Goal: Complete application form

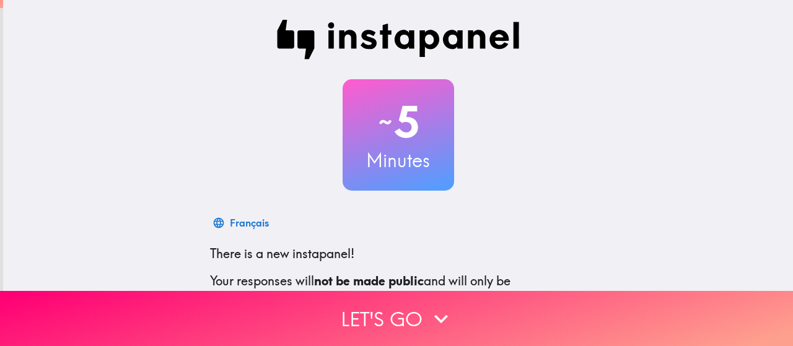
scroll to position [169, 0]
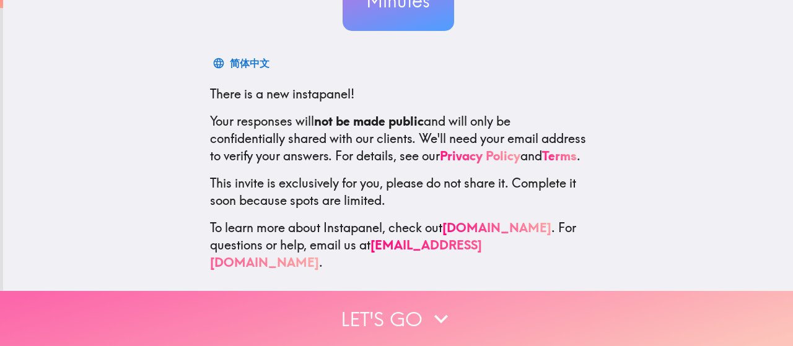
click at [386, 309] on button "Let's go" at bounding box center [396, 318] width 793 height 55
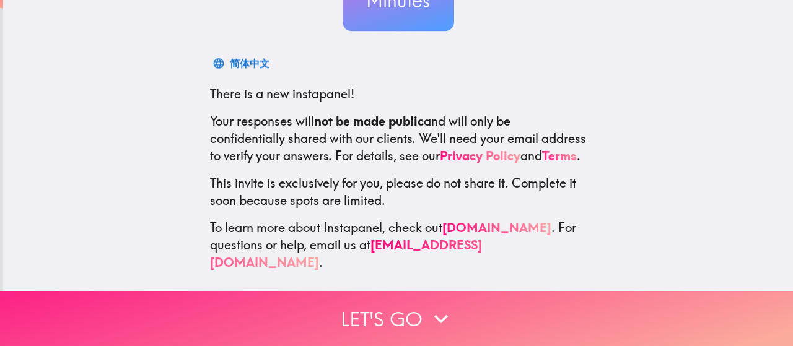
scroll to position [58, 0]
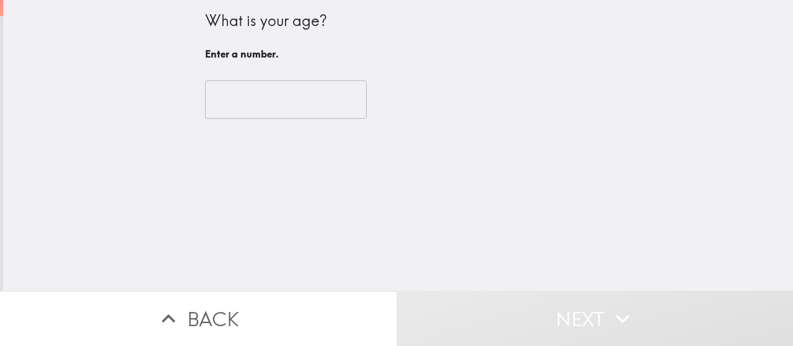
click at [271, 102] on input "number" at bounding box center [286, 100] width 162 height 38
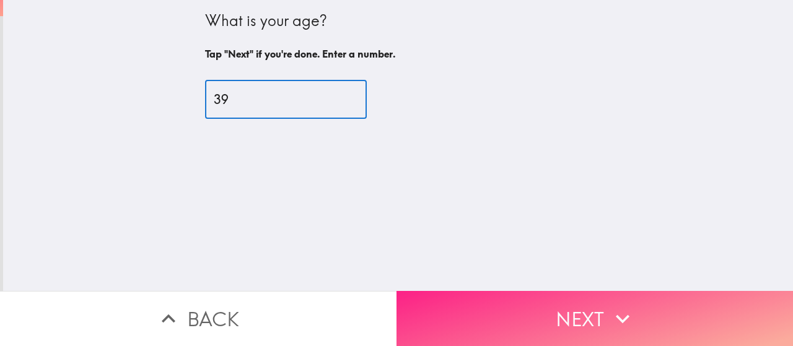
type input "39"
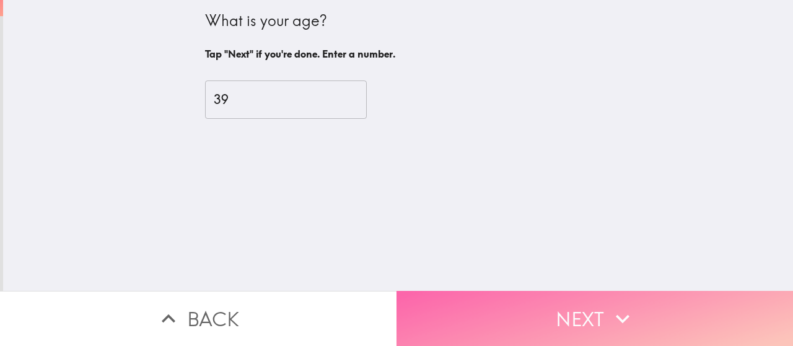
click at [512, 293] on button "Next" at bounding box center [595, 318] width 397 height 55
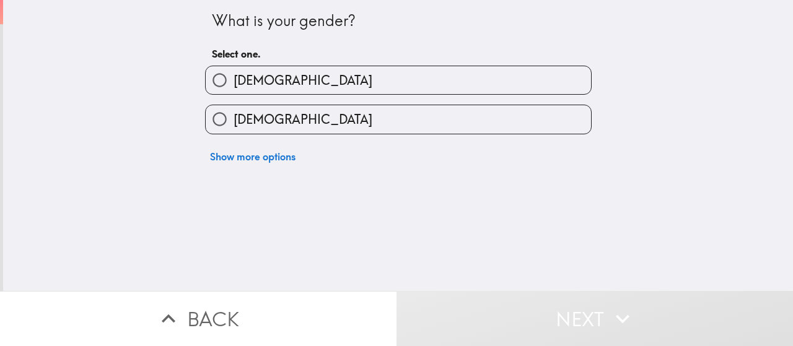
click at [277, 120] on label "[DEMOGRAPHIC_DATA]" at bounding box center [398, 119] width 385 height 28
click at [234, 120] on input "[DEMOGRAPHIC_DATA]" at bounding box center [220, 119] width 28 height 28
radio input "true"
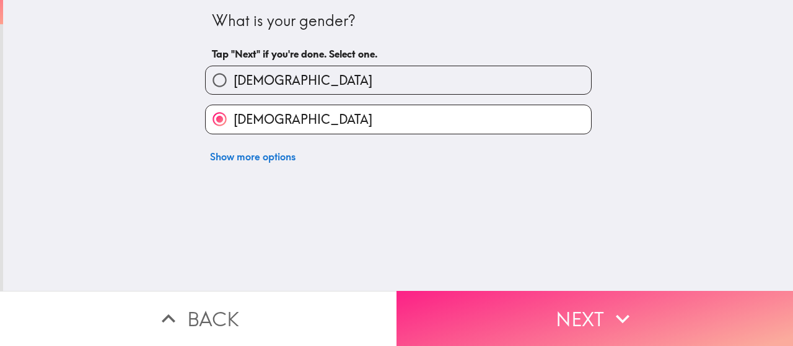
click at [598, 319] on button "Next" at bounding box center [595, 318] width 397 height 55
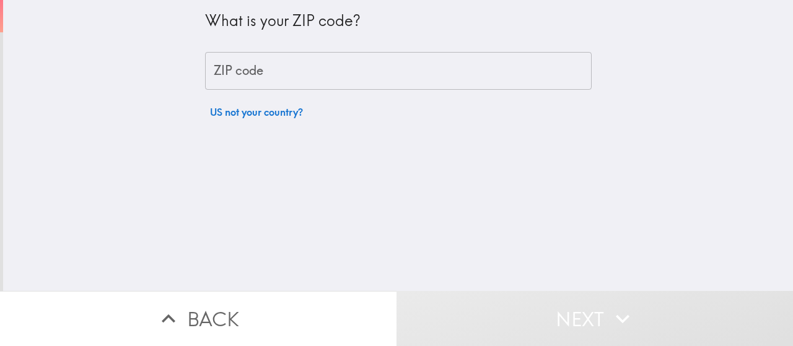
click at [244, 59] on div "ZIP code ZIP code" at bounding box center [398, 71] width 387 height 38
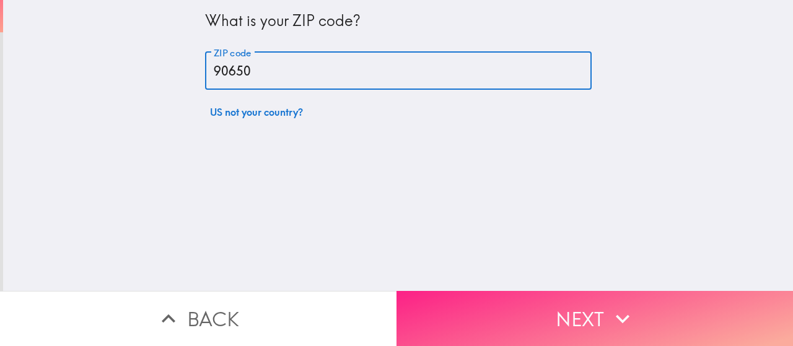
type input "90650"
click at [483, 299] on button "Next" at bounding box center [595, 318] width 397 height 55
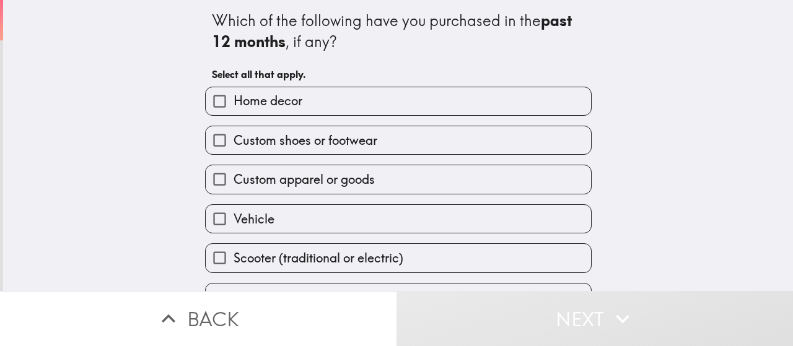
click at [284, 146] on span "Custom shoes or footwear" at bounding box center [306, 140] width 144 height 17
click at [234, 146] on input "Custom shoes or footwear" at bounding box center [220, 140] width 28 height 28
checkbox input "true"
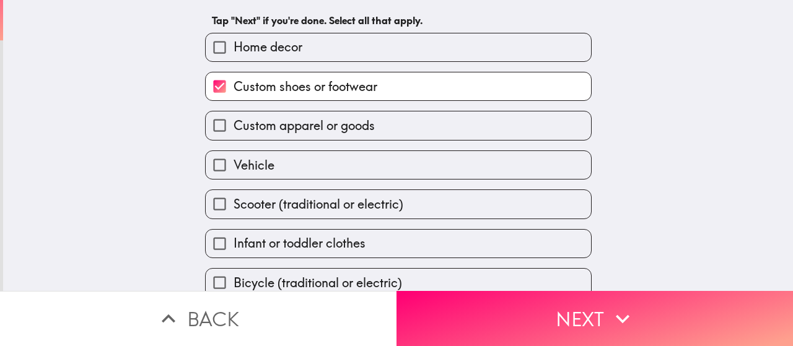
scroll to position [74, 0]
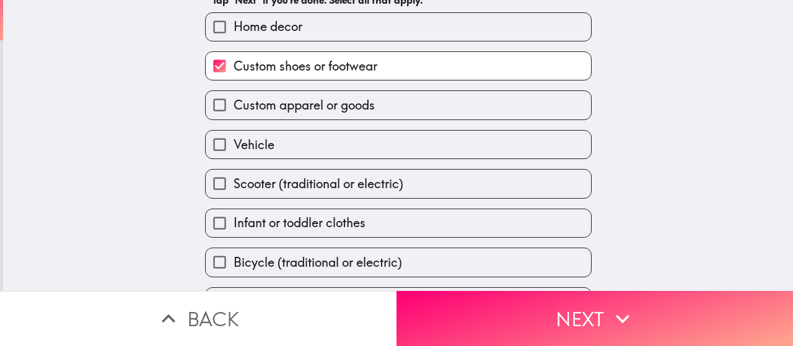
click at [311, 222] on span "Infant or toddler clothes" at bounding box center [300, 222] width 132 height 17
click at [234, 222] on input "Infant or toddler clothes" at bounding box center [220, 223] width 28 height 28
checkbox input "true"
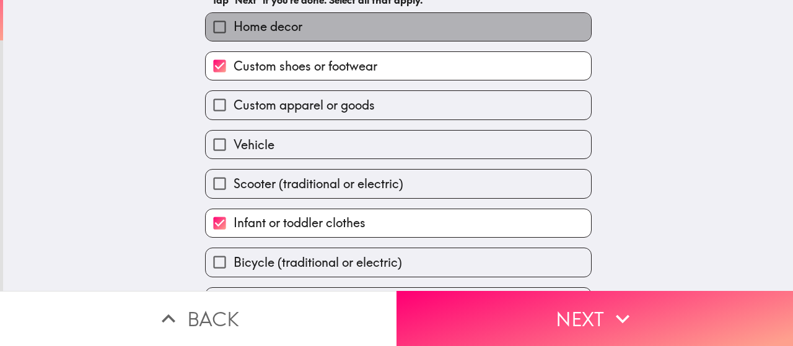
click at [301, 29] on label "Home decor" at bounding box center [398, 27] width 385 height 28
click at [234, 29] on input "Home decor" at bounding box center [220, 27] width 28 height 28
checkbox input "true"
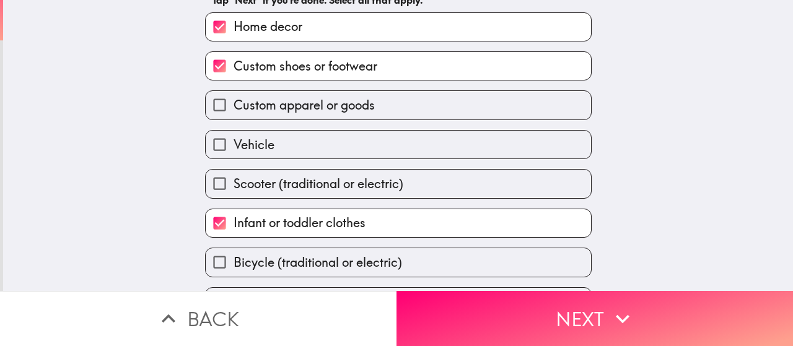
click at [327, 116] on label "Custom apparel or goods" at bounding box center [398, 105] width 385 height 28
click at [234, 116] on input "Custom apparel or goods" at bounding box center [220, 105] width 28 height 28
checkbox input "true"
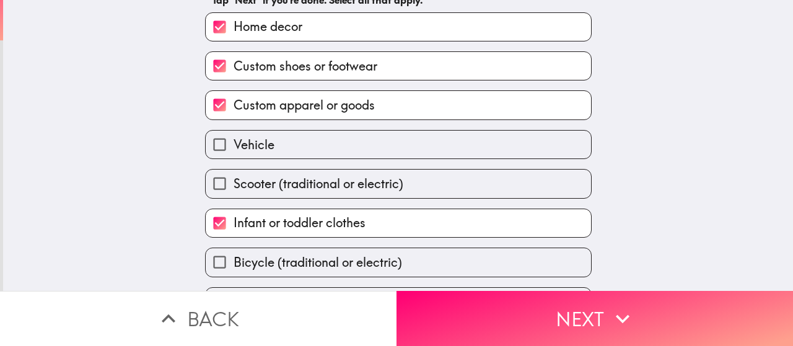
scroll to position [112, 0]
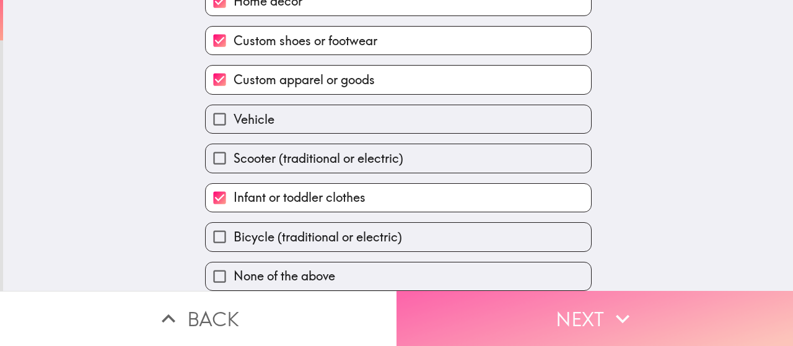
click at [512, 302] on button "Next" at bounding box center [595, 318] width 397 height 55
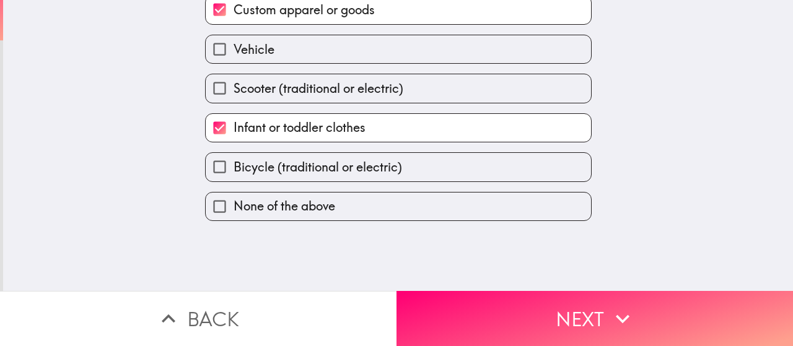
scroll to position [0, 0]
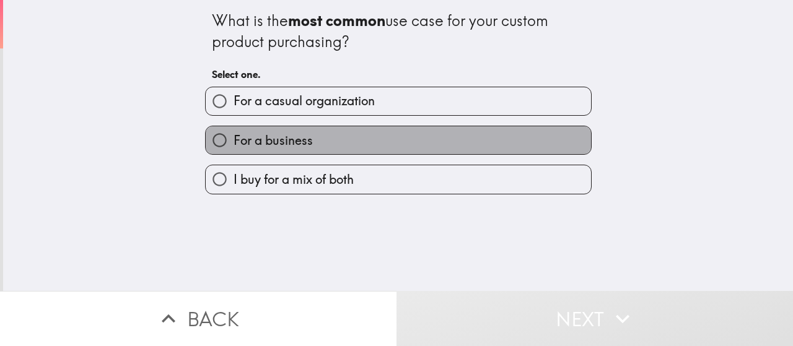
click at [322, 146] on label "For a business" at bounding box center [398, 140] width 385 height 28
click at [234, 146] on input "For a business" at bounding box center [220, 140] width 28 height 28
radio input "true"
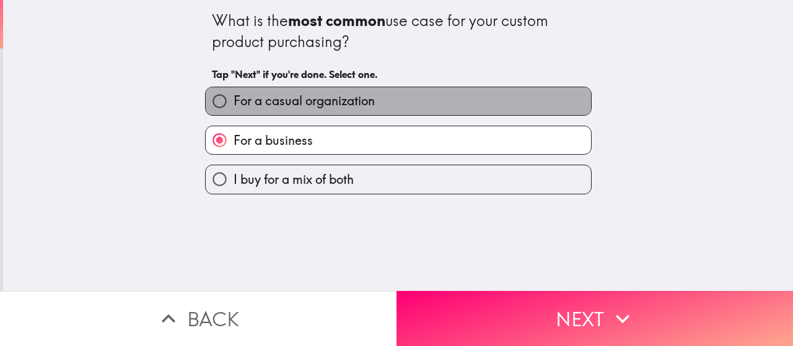
click at [335, 110] on label "For a casual organization" at bounding box center [398, 101] width 385 height 28
click at [234, 110] on input "For a casual organization" at bounding box center [220, 101] width 28 height 28
radio input "true"
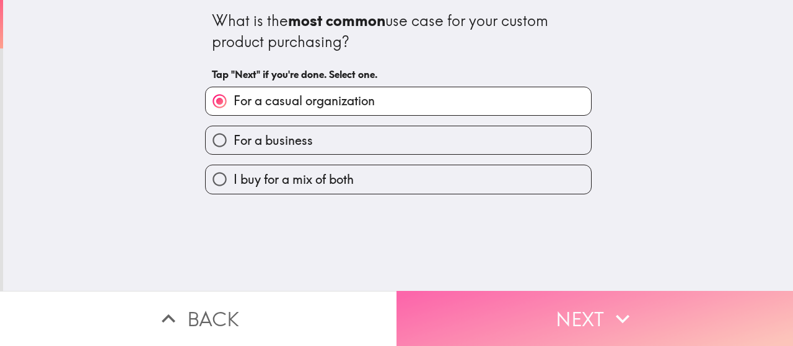
click at [496, 300] on button "Next" at bounding box center [595, 318] width 397 height 55
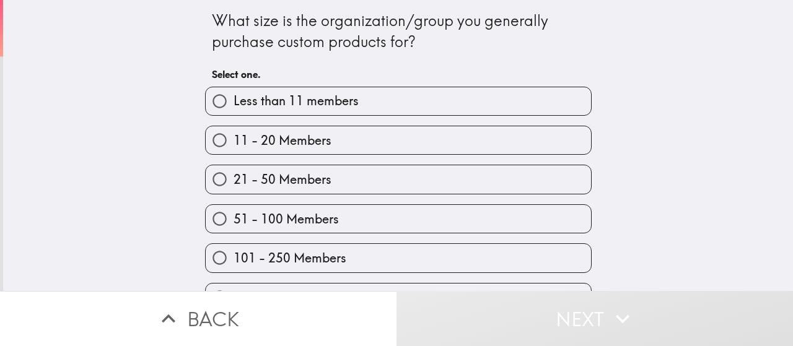
scroll to position [72, 0]
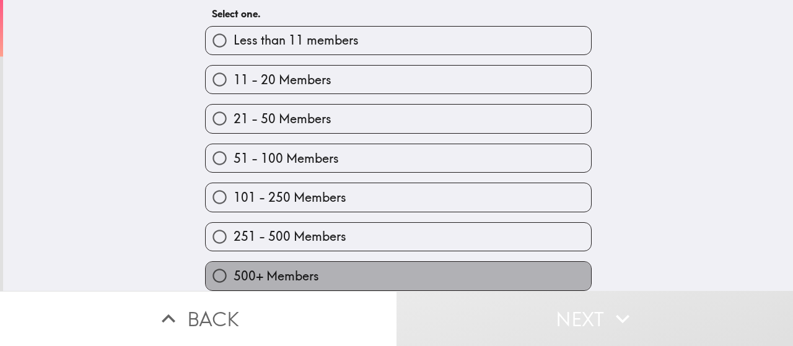
click at [313, 262] on label "500+ Members" at bounding box center [398, 276] width 385 height 28
click at [234, 262] on input "500+ Members" at bounding box center [220, 276] width 28 height 28
radio input "true"
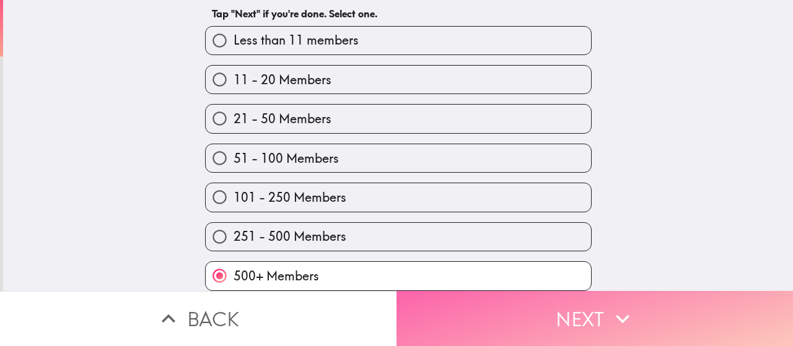
click at [469, 305] on button "Next" at bounding box center [595, 318] width 397 height 55
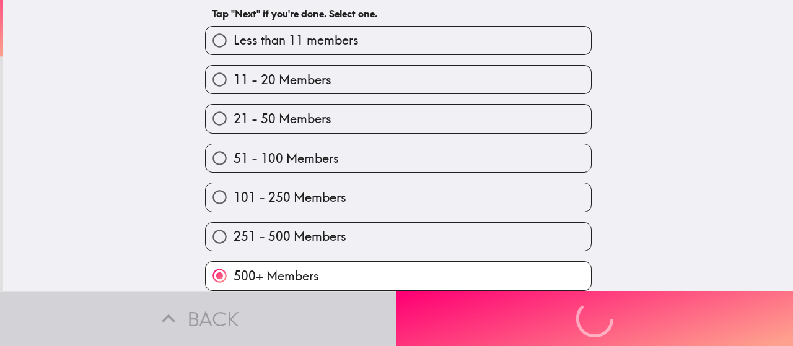
scroll to position [0, 0]
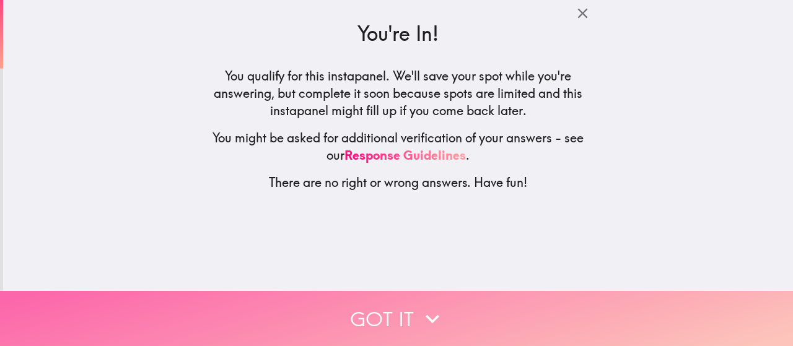
click at [406, 307] on button "Got it" at bounding box center [396, 318] width 793 height 55
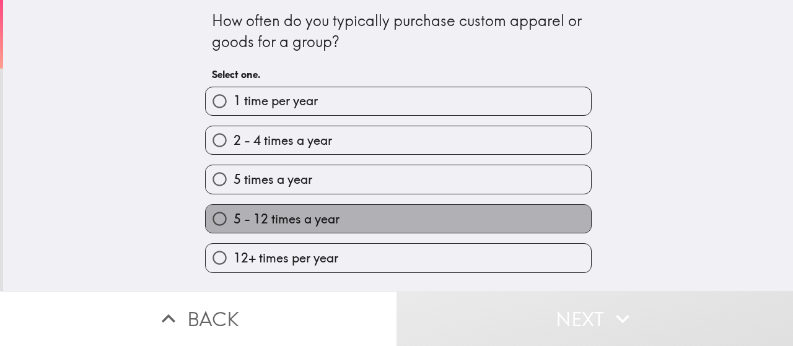
click at [330, 226] on span "5 - 12 times a year" at bounding box center [287, 219] width 106 height 17
click at [234, 226] on input "5 - 12 times a year" at bounding box center [220, 219] width 28 height 28
radio input "true"
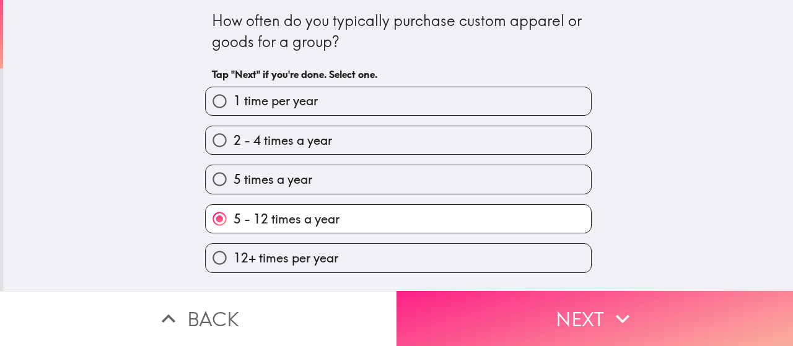
click at [445, 307] on button "Next" at bounding box center [595, 318] width 397 height 55
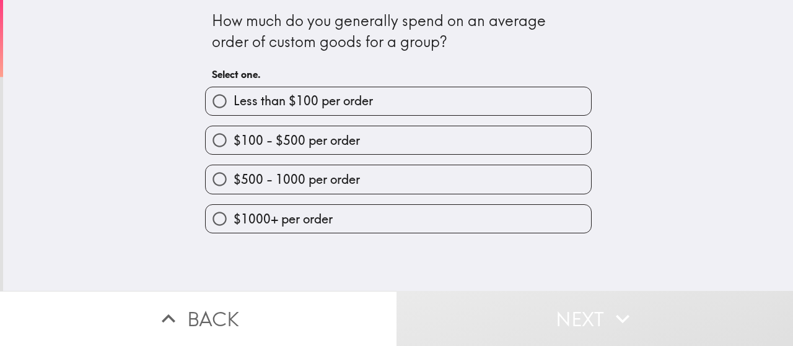
click at [336, 183] on span "$500 - 1000 per order" at bounding box center [297, 179] width 126 height 17
click at [234, 183] on input "$500 - 1000 per order" at bounding box center [220, 179] width 28 height 28
radio input "true"
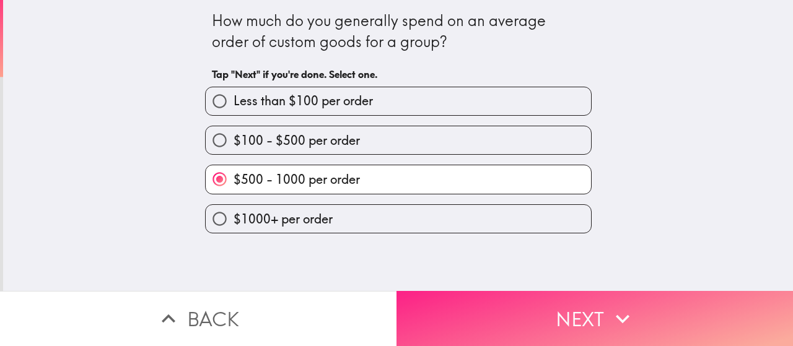
click at [468, 304] on button "Next" at bounding box center [595, 318] width 397 height 55
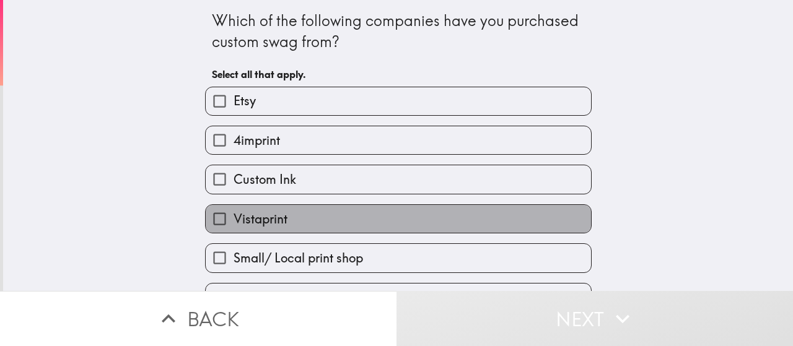
click at [330, 227] on label "Vistaprint" at bounding box center [398, 219] width 385 height 28
click at [234, 227] on input "Vistaprint" at bounding box center [220, 219] width 28 height 28
checkbox input "true"
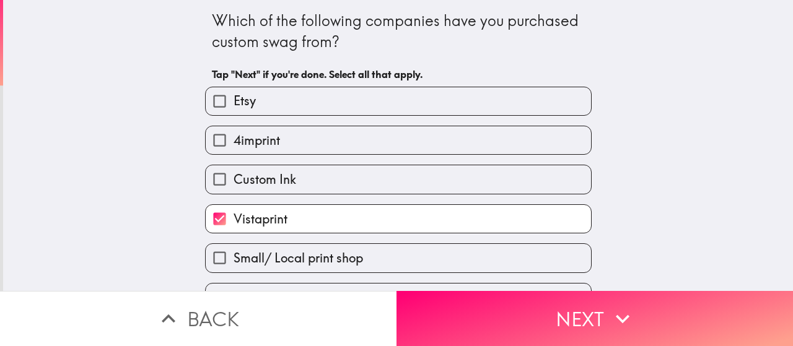
click at [286, 102] on label "Etsy" at bounding box center [398, 101] width 385 height 28
click at [234, 102] on input "Etsy" at bounding box center [220, 101] width 28 height 28
checkbox input "true"
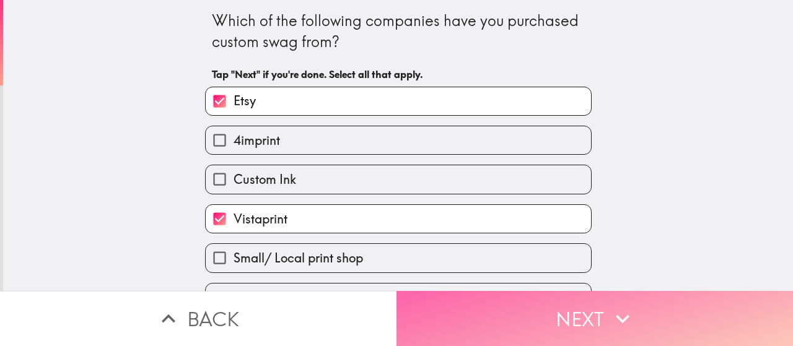
click at [511, 318] on button "Next" at bounding box center [595, 318] width 397 height 55
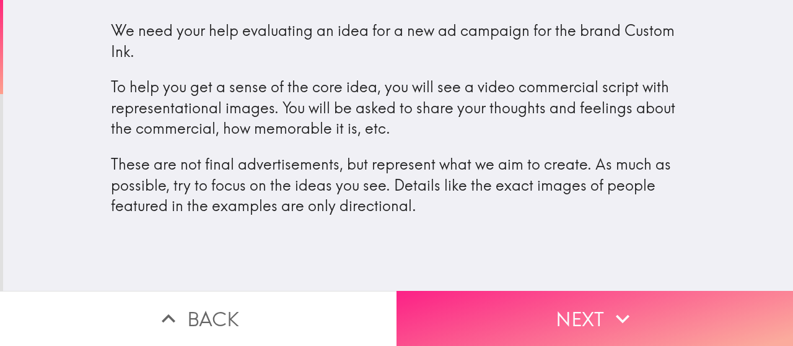
click at [532, 316] on button "Next" at bounding box center [595, 318] width 397 height 55
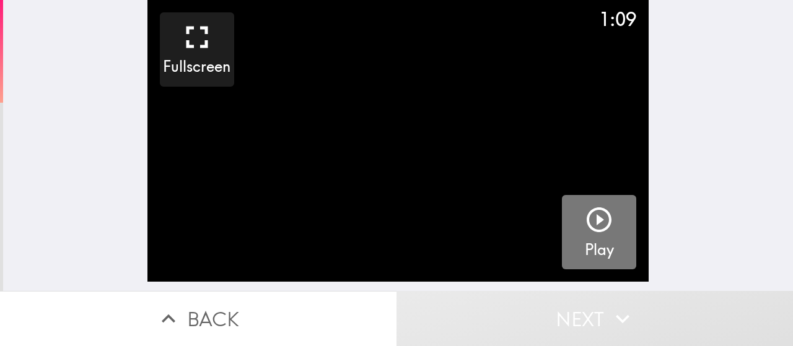
click at [590, 216] on icon "button" at bounding box center [599, 220] width 30 height 30
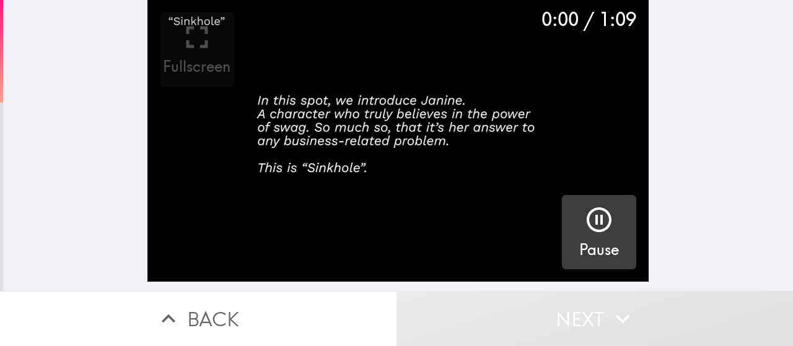
click at [588, 230] on icon "button" at bounding box center [599, 220] width 25 height 25
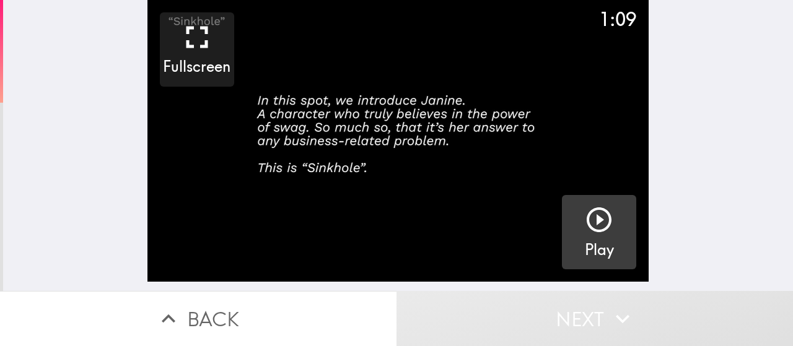
click at [592, 223] on icon "button" at bounding box center [599, 220] width 30 height 30
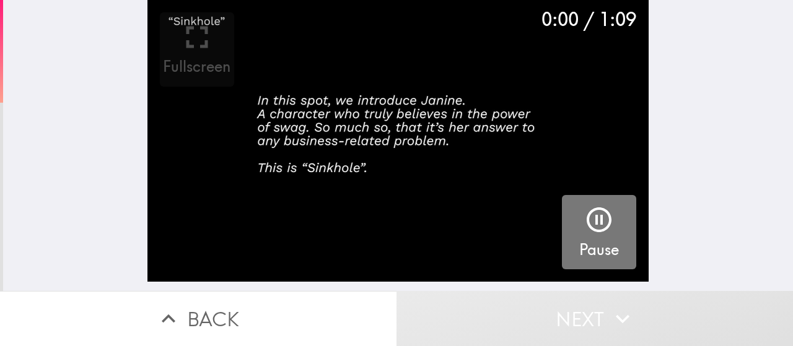
click at [592, 211] on icon "button" at bounding box center [599, 220] width 30 height 30
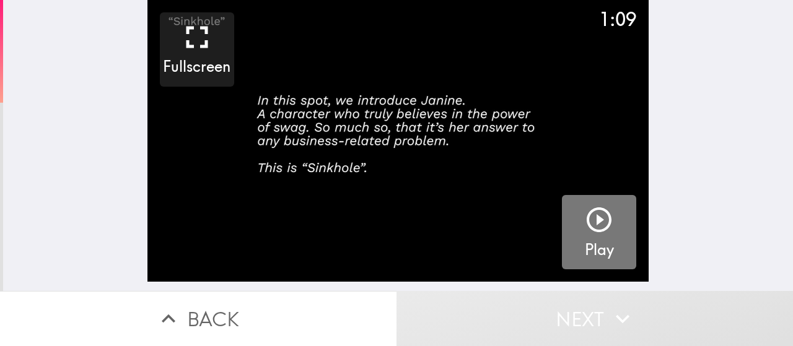
click at [592, 211] on icon "button" at bounding box center [599, 220] width 30 height 30
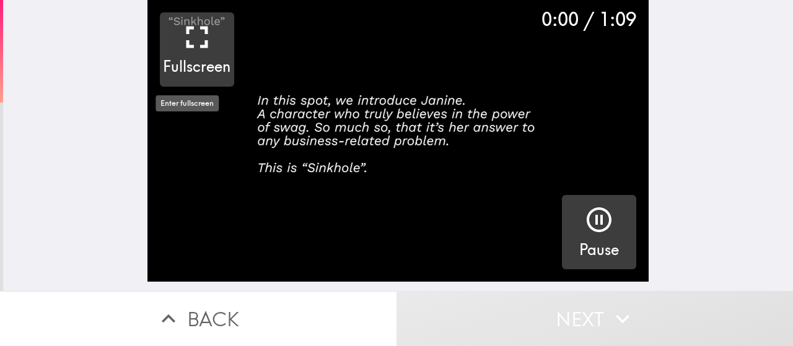
click at [167, 27] on div "Fullscreen" at bounding box center [197, 49] width 68 height 55
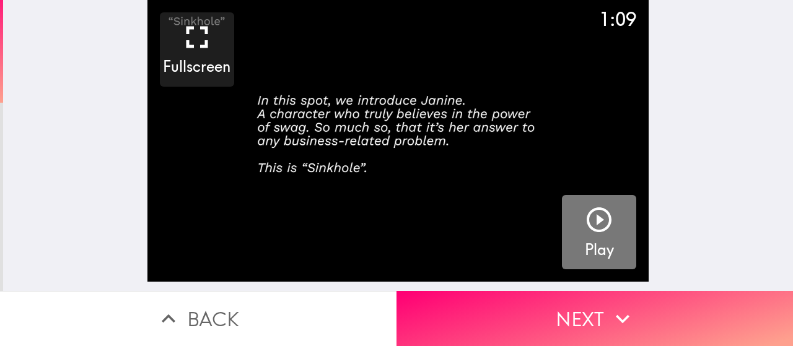
click at [584, 214] on icon "button" at bounding box center [599, 220] width 30 height 30
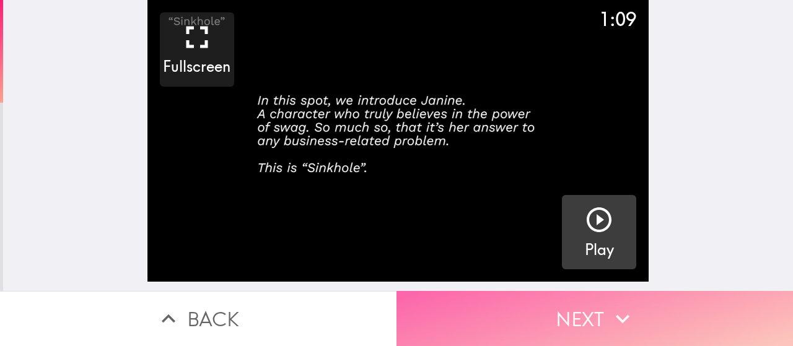
click at [623, 294] on button "Next" at bounding box center [595, 318] width 397 height 55
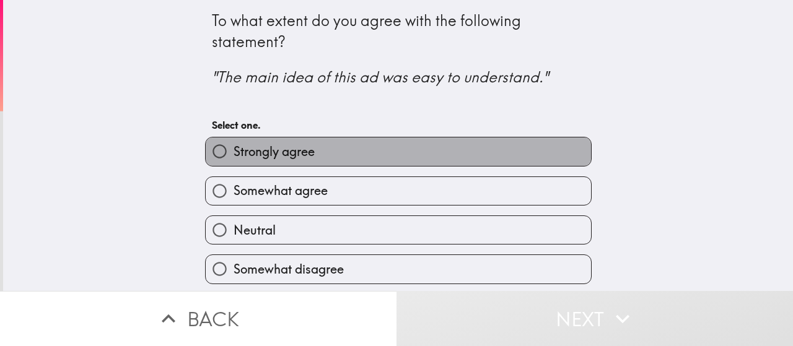
click at [288, 157] on span "Strongly agree" at bounding box center [274, 151] width 81 height 17
click at [234, 157] on input "Strongly agree" at bounding box center [220, 152] width 28 height 28
radio input "true"
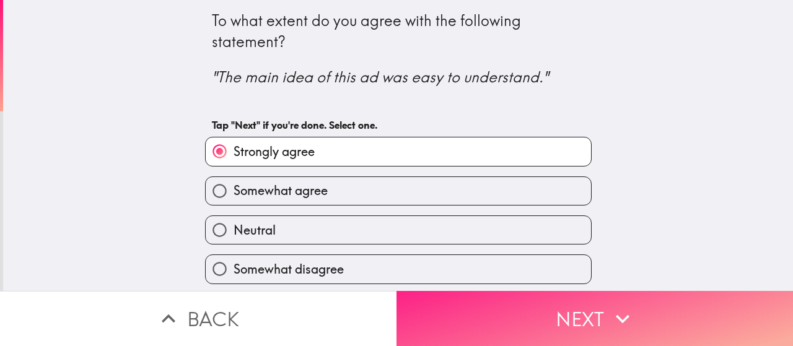
click at [584, 304] on button "Next" at bounding box center [595, 318] width 397 height 55
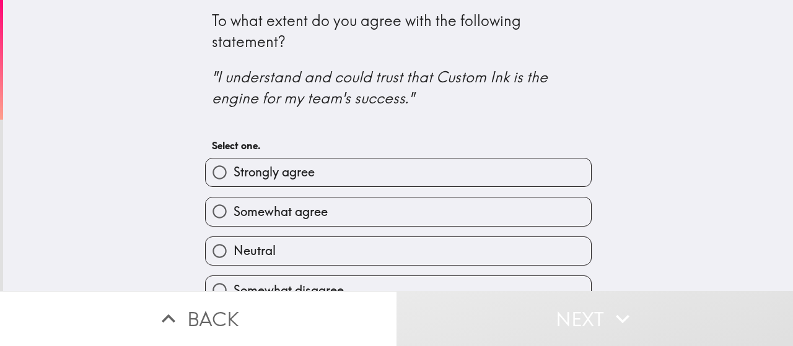
click at [317, 215] on span "Somewhat agree" at bounding box center [281, 211] width 94 height 17
click at [234, 215] on input "Somewhat agree" at bounding box center [220, 212] width 28 height 28
radio input "true"
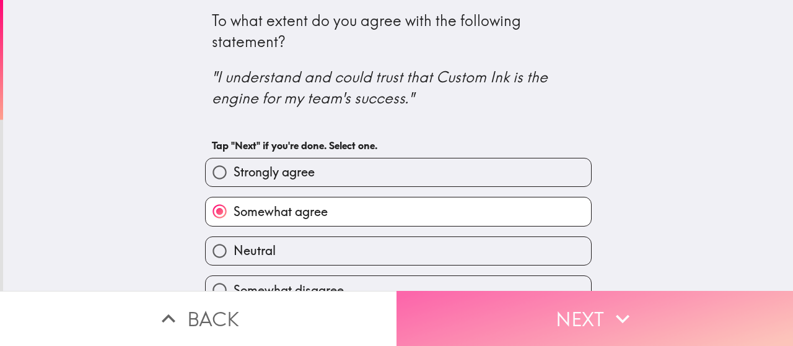
click at [484, 299] on button "Next" at bounding box center [595, 318] width 397 height 55
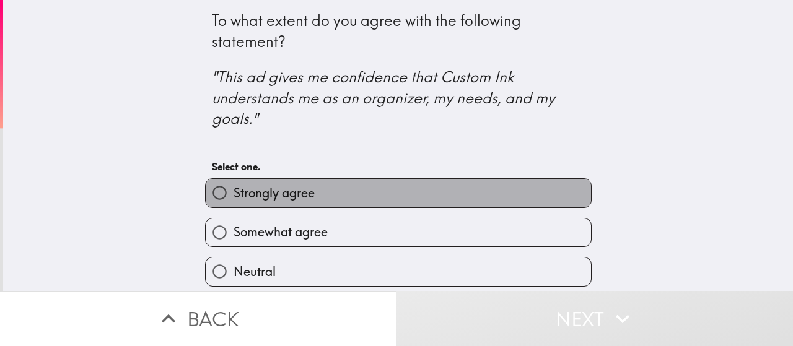
click at [343, 179] on label "Strongly agree" at bounding box center [398, 193] width 385 height 28
click at [234, 179] on input "Strongly agree" at bounding box center [220, 193] width 28 height 28
radio input "true"
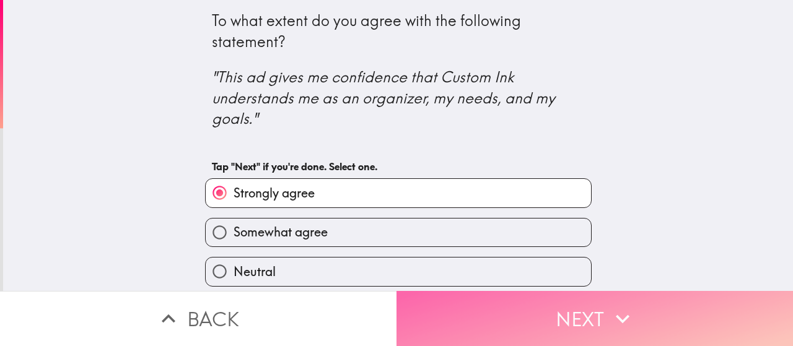
click at [495, 310] on button "Next" at bounding box center [595, 318] width 397 height 55
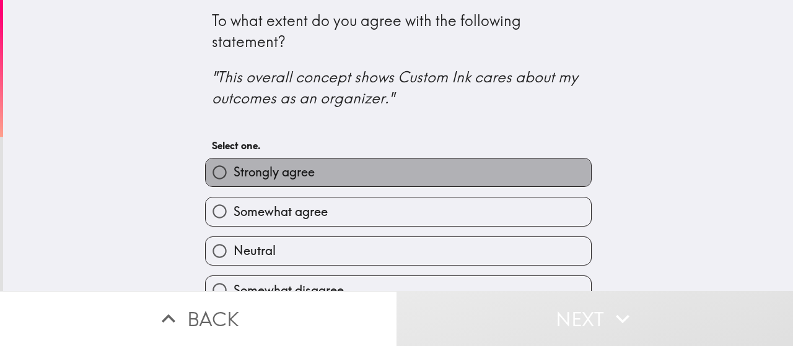
click at [393, 170] on label "Strongly agree" at bounding box center [398, 173] width 385 height 28
click at [234, 170] on input "Strongly agree" at bounding box center [220, 173] width 28 height 28
radio input "true"
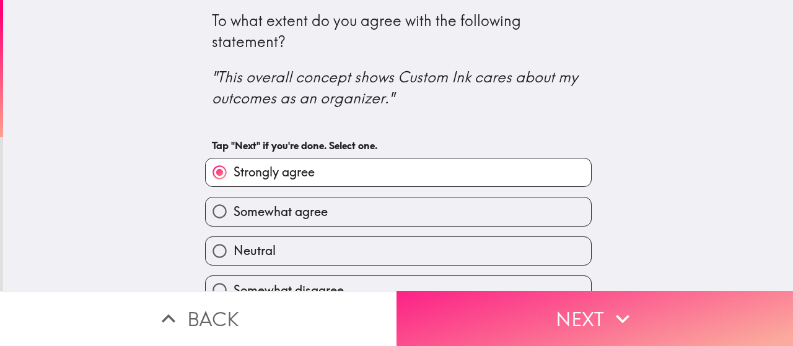
click at [518, 307] on button "Next" at bounding box center [595, 318] width 397 height 55
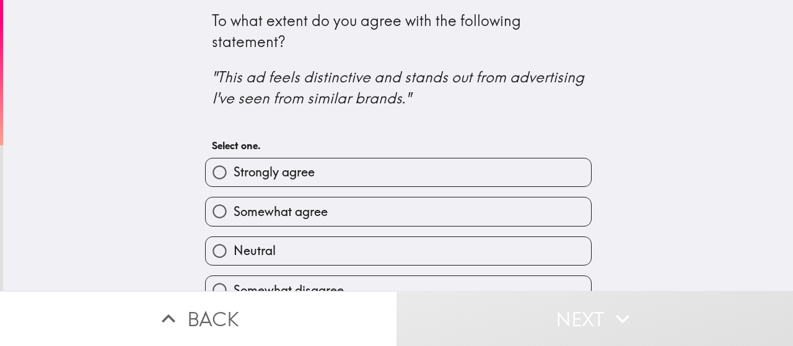
click at [400, 170] on label "Strongly agree" at bounding box center [398, 173] width 385 height 28
click at [234, 170] on input "Strongly agree" at bounding box center [220, 173] width 28 height 28
radio input "true"
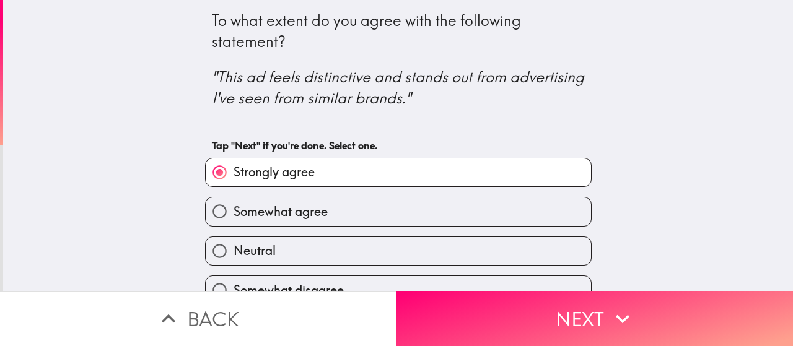
click at [384, 209] on label "Somewhat agree" at bounding box center [398, 212] width 385 height 28
click at [234, 209] on input "Somewhat agree" at bounding box center [220, 212] width 28 height 28
radio input "true"
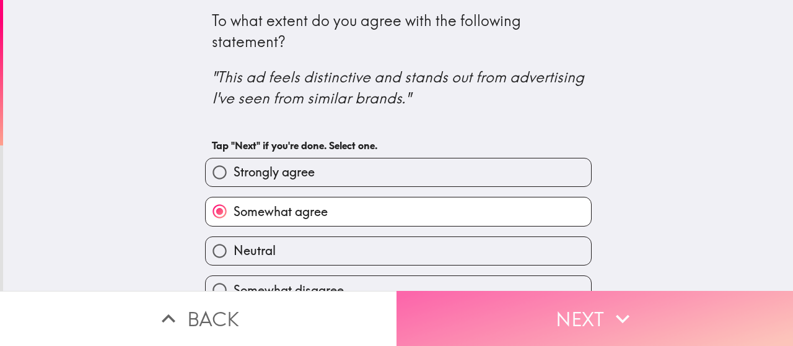
click at [527, 317] on button "Next" at bounding box center [595, 318] width 397 height 55
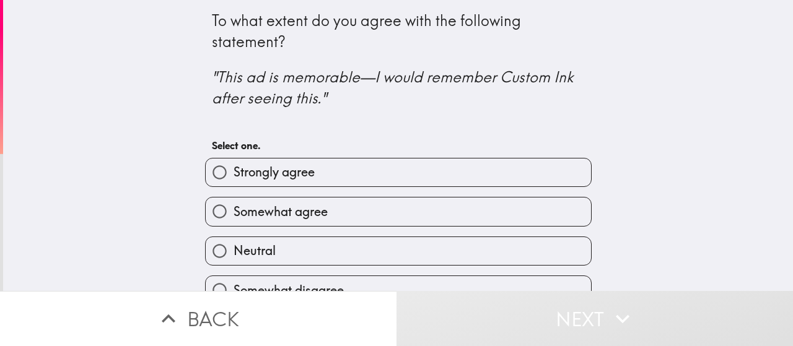
click at [340, 176] on label "Strongly agree" at bounding box center [398, 173] width 385 height 28
click at [234, 176] on input "Strongly agree" at bounding box center [220, 173] width 28 height 28
radio input "true"
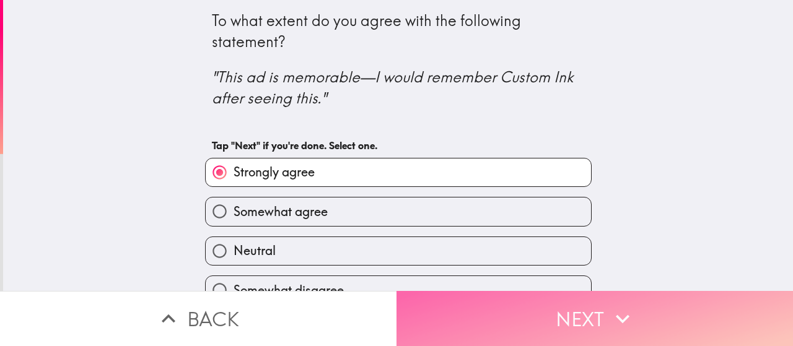
click at [473, 302] on button "Next" at bounding box center [595, 318] width 397 height 55
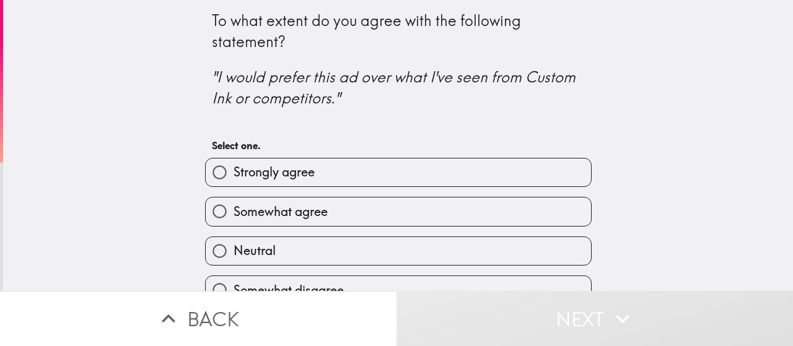
click at [353, 175] on label "Strongly agree" at bounding box center [398, 173] width 385 height 28
click at [234, 175] on input "Strongly agree" at bounding box center [220, 173] width 28 height 28
radio input "true"
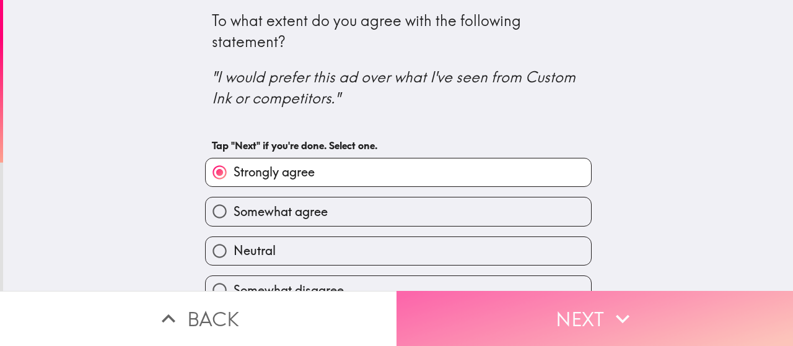
click at [514, 314] on button "Next" at bounding box center [595, 318] width 397 height 55
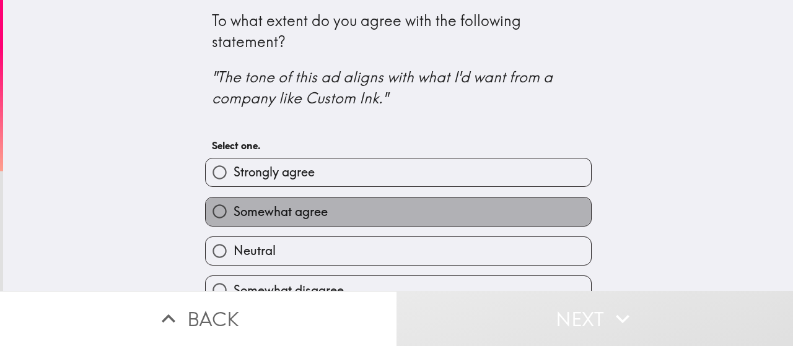
click at [381, 201] on label "Somewhat agree" at bounding box center [398, 212] width 385 height 28
click at [234, 201] on input "Somewhat agree" at bounding box center [220, 212] width 28 height 28
radio input "true"
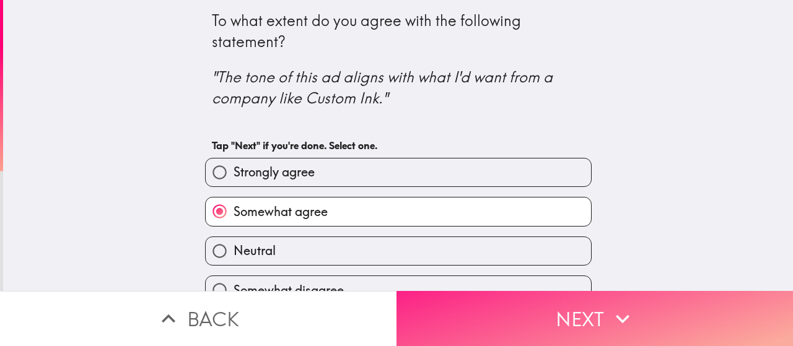
click at [480, 310] on button "Next" at bounding box center [595, 318] width 397 height 55
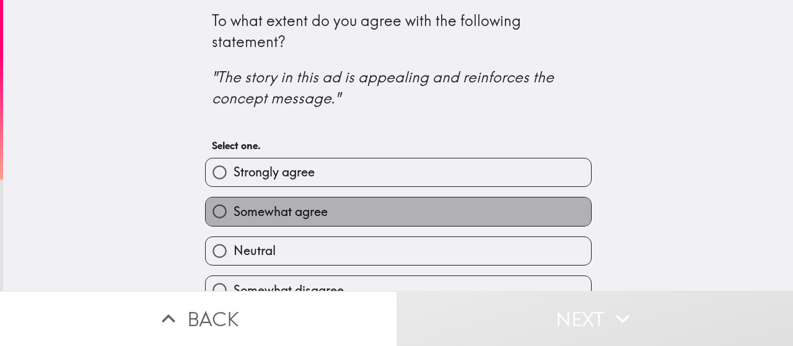
click at [405, 210] on label "Somewhat agree" at bounding box center [398, 212] width 385 height 28
click at [234, 210] on input "Somewhat agree" at bounding box center [220, 212] width 28 height 28
radio input "true"
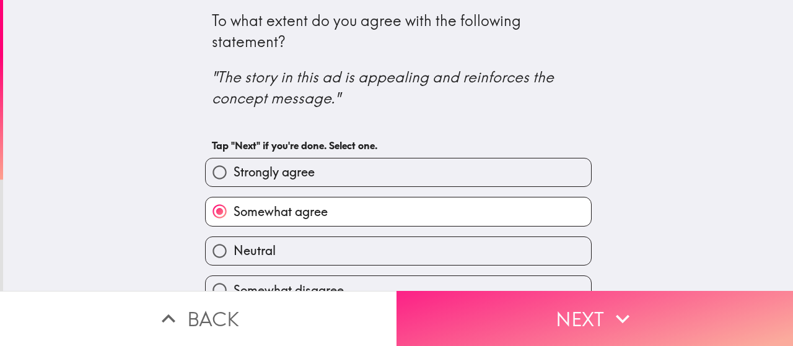
click at [489, 318] on button "Next" at bounding box center [595, 318] width 397 height 55
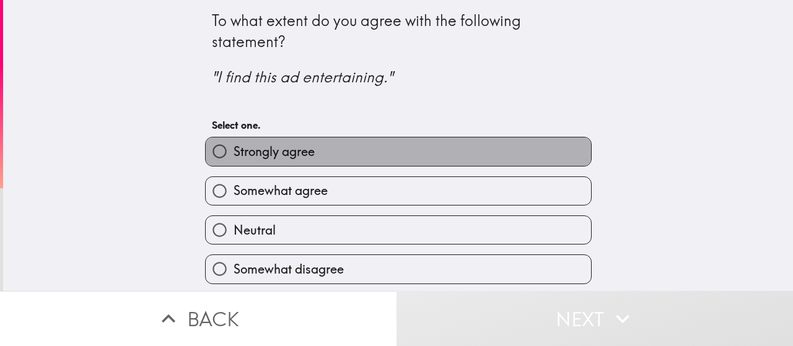
click at [360, 165] on label "Strongly agree" at bounding box center [398, 152] width 385 height 28
click at [234, 165] on input "Strongly agree" at bounding box center [220, 152] width 28 height 28
radio input "true"
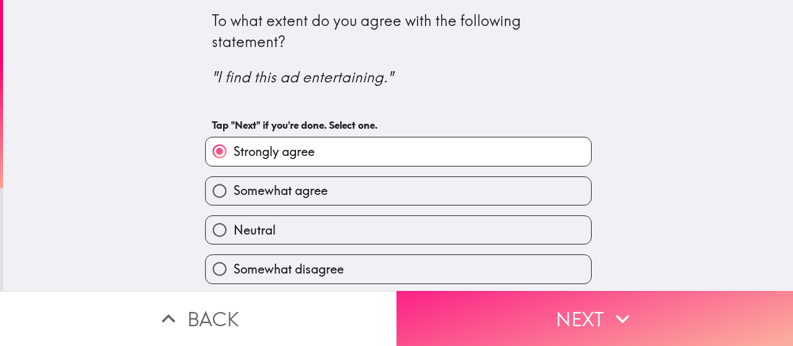
click at [480, 312] on button "Next" at bounding box center [595, 318] width 397 height 55
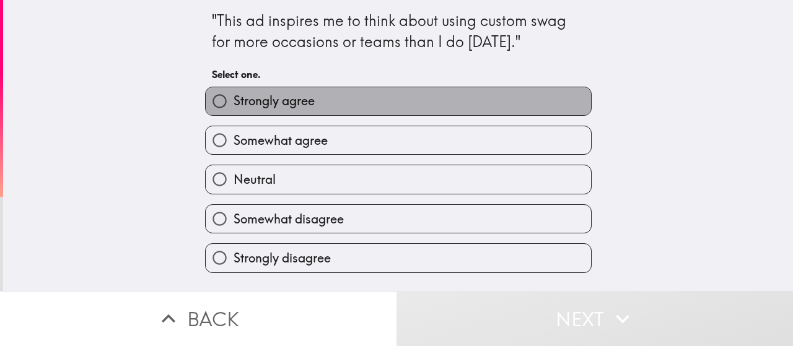
click at [378, 106] on label "Strongly agree" at bounding box center [398, 101] width 385 height 28
click at [234, 106] on input "Strongly agree" at bounding box center [220, 101] width 28 height 28
radio input "true"
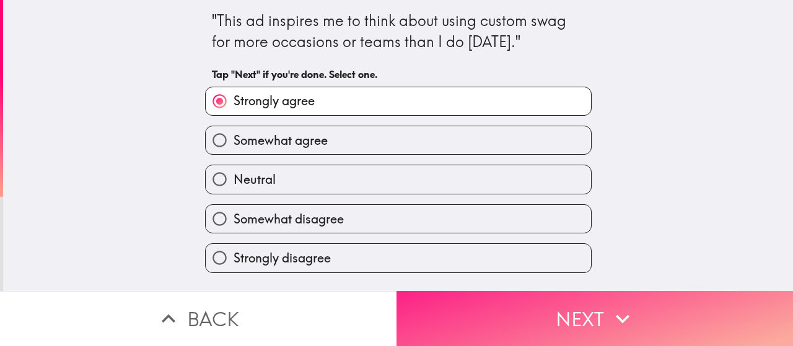
click at [508, 301] on button "Next" at bounding box center [595, 318] width 397 height 55
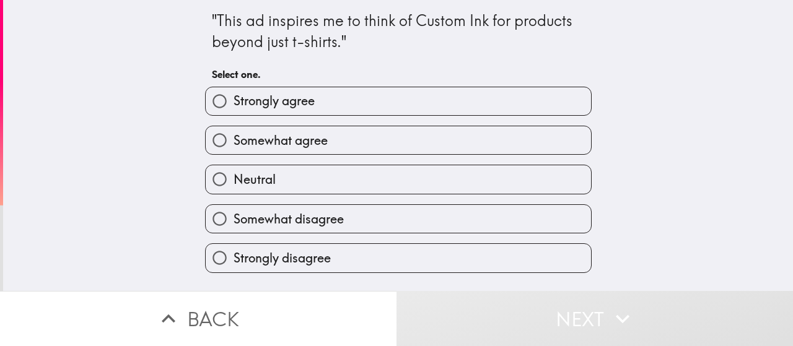
click at [373, 147] on label "Somewhat agree" at bounding box center [398, 140] width 385 height 28
click at [234, 147] on input "Somewhat agree" at bounding box center [220, 140] width 28 height 28
radio input "true"
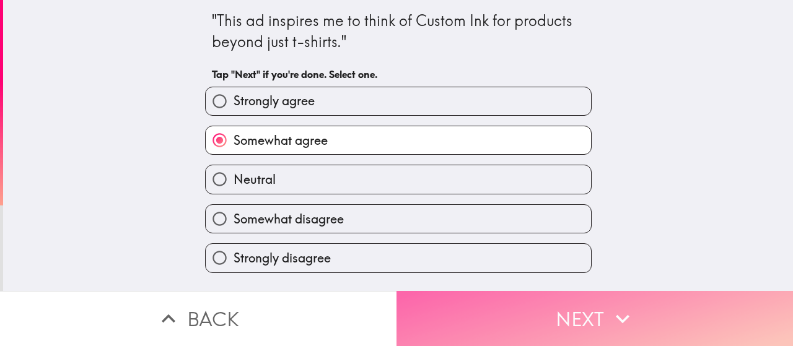
click at [521, 300] on button "Next" at bounding box center [595, 318] width 397 height 55
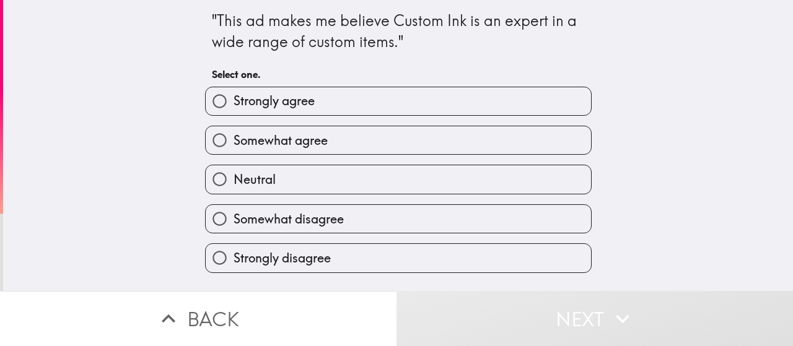
click at [421, 127] on label "Somewhat agree" at bounding box center [398, 140] width 385 height 28
click at [234, 127] on input "Somewhat agree" at bounding box center [220, 140] width 28 height 28
radio input "true"
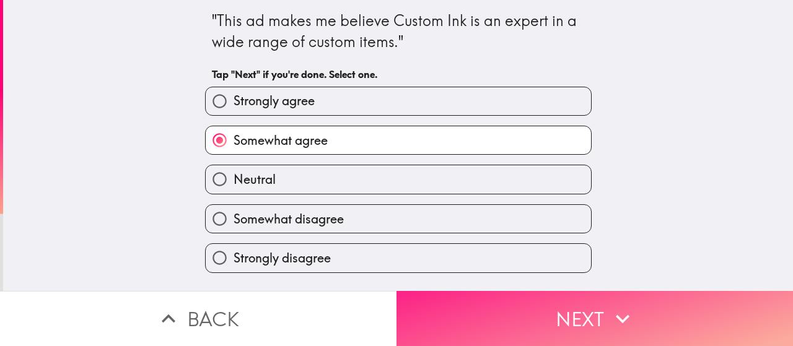
click at [553, 315] on button "Next" at bounding box center [595, 318] width 397 height 55
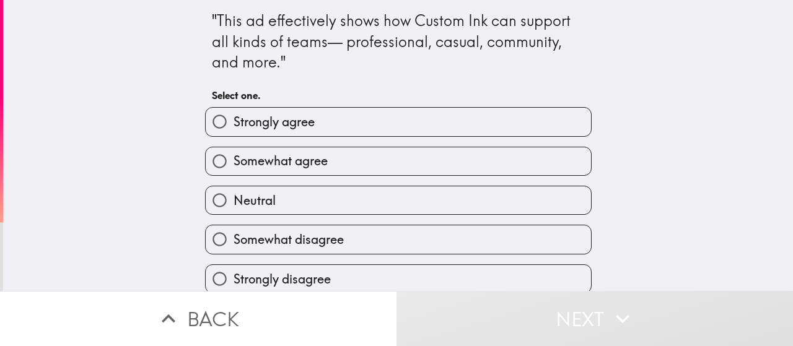
click at [415, 123] on label "Strongly agree" at bounding box center [398, 122] width 385 height 28
click at [234, 123] on input "Strongly agree" at bounding box center [220, 122] width 28 height 28
radio input "true"
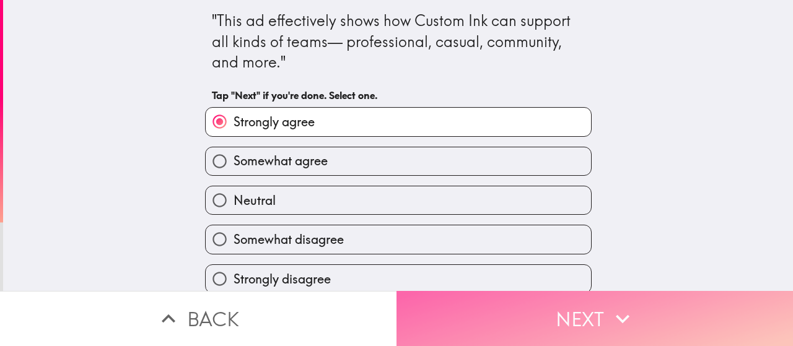
click at [513, 305] on button "Next" at bounding box center [595, 318] width 397 height 55
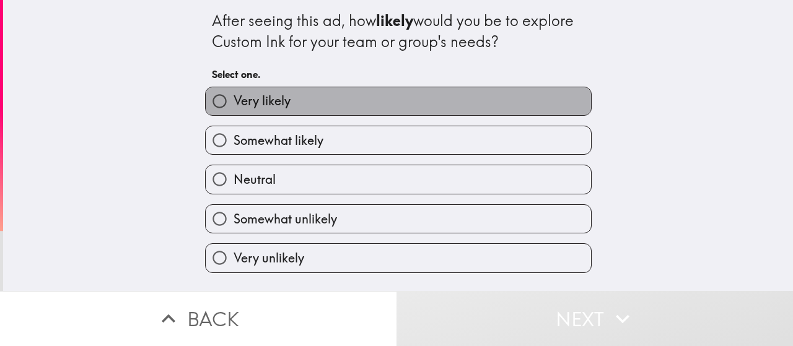
click at [343, 90] on label "Very likely" at bounding box center [398, 101] width 385 height 28
click at [234, 90] on input "Very likely" at bounding box center [220, 101] width 28 height 28
radio input "true"
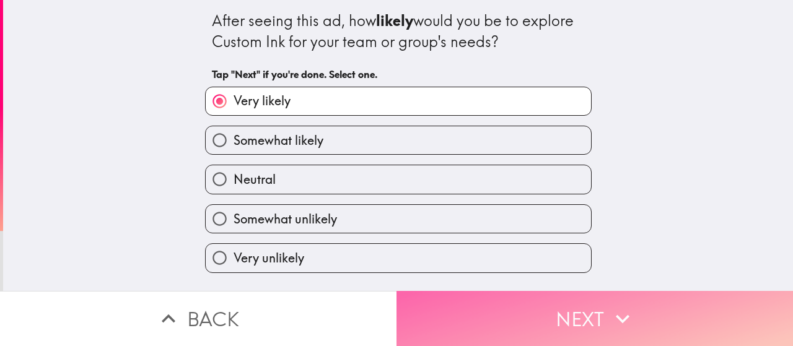
click at [524, 311] on button "Next" at bounding box center [595, 318] width 397 height 55
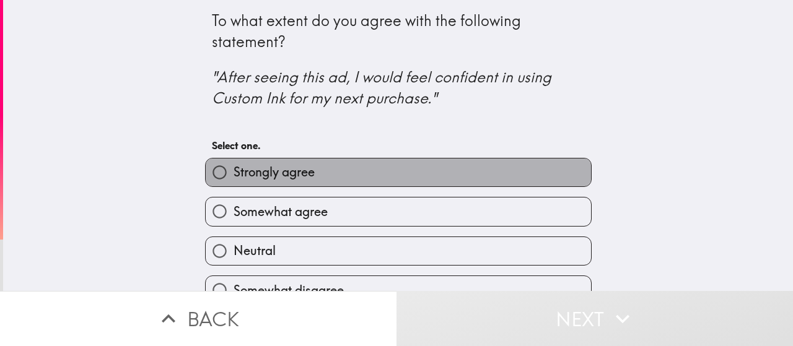
click at [392, 170] on label "Strongly agree" at bounding box center [398, 173] width 385 height 28
click at [234, 170] on input "Strongly agree" at bounding box center [220, 173] width 28 height 28
radio input "true"
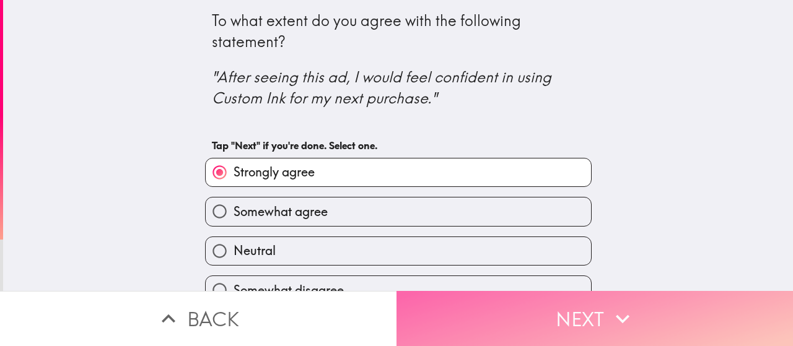
click at [538, 325] on button "Next" at bounding box center [595, 318] width 397 height 55
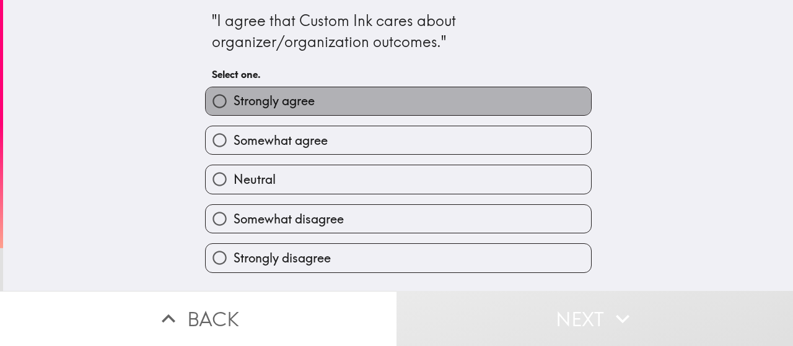
click at [382, 102] on label "Strongly agree" at bounding box center [398, 101] width 385 height 28
click at [234, 102] on input "Strongly agree" at bounding box center [220, 101] width 28 height 28
radio input "true"
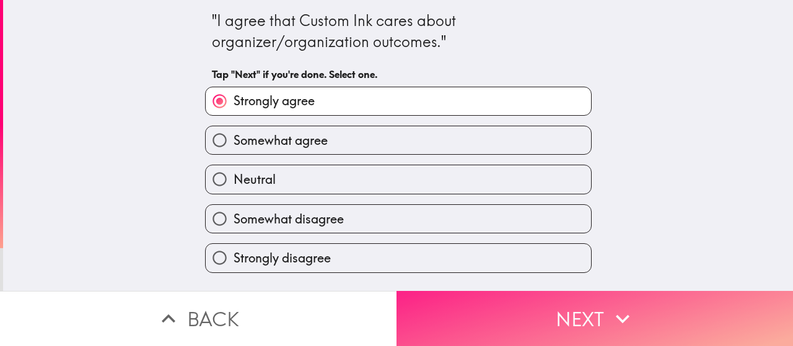
click at [570, 320] on button "Next" at bounding box center [595, 318] width 397 height 55
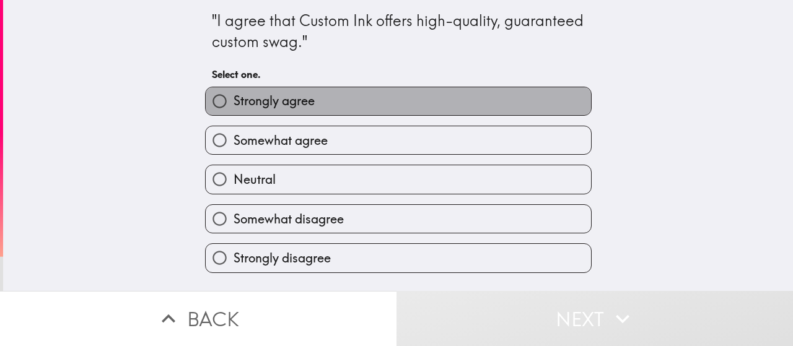
click at [440, 113] on label "Strongly agree" at bounding box center [398, 101] width 385 height 28
click at [234, 113] on input "Strongly agree" at bounding box center [220, 101] width 28 height 28
radio input "true"
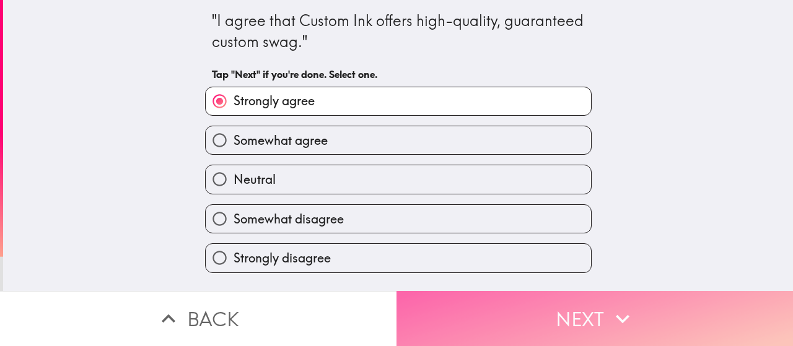
click at [545, 313] on button "Next" at bounding box center [595, 318] width 397 height 55
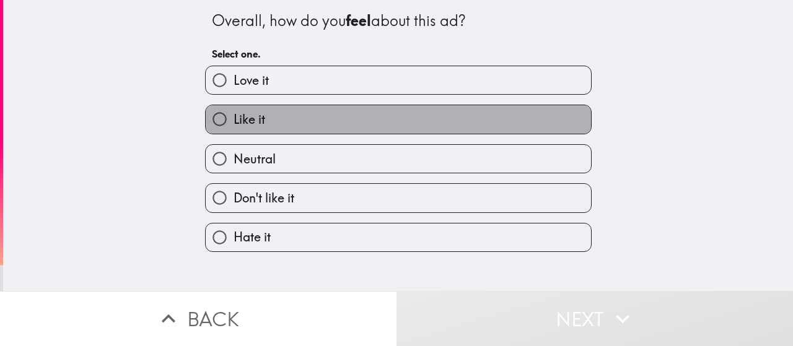
click at [401, 118] on label "Like it" at bounding box center [398, 119] width 385 height 28
click at [234, 118] on input "Like it" at bounding box center [220, 119] width 28 height 28
radio input "true"
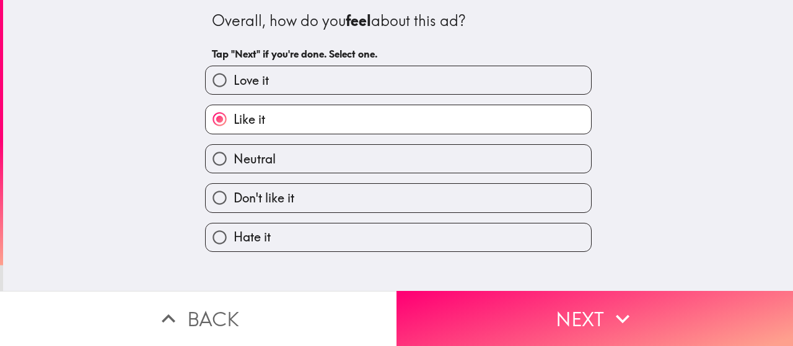
click at [409, 79] on label "Love it" at bounding box center [398, 80] width 385 height 28
click at [234, 79] on input "Love it" at bounding box center [220, 80] width 28 height 28
radio input "true"
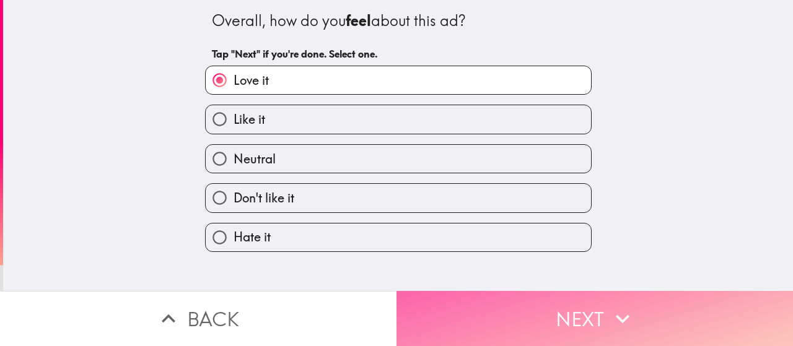
click at [551, 303] on button "Next" at bounding box center [595, 318] width 397 height 55
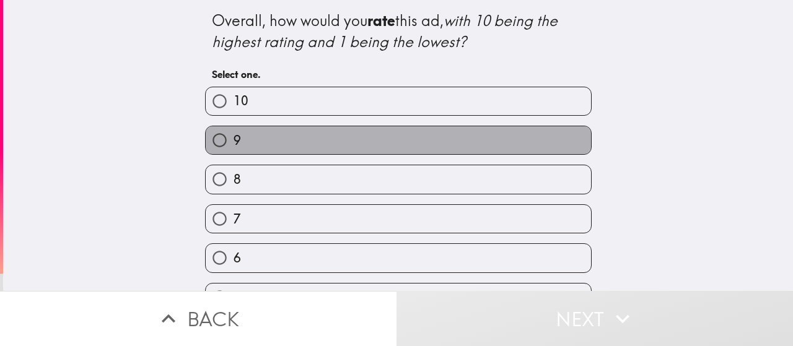
click at [463, 140] on label "9" at bounding box center [398, 140] width 385 height 28
click at [234, 140] on input "9" at bounding box center [220, 140] width 28 height 28
radio input "true"
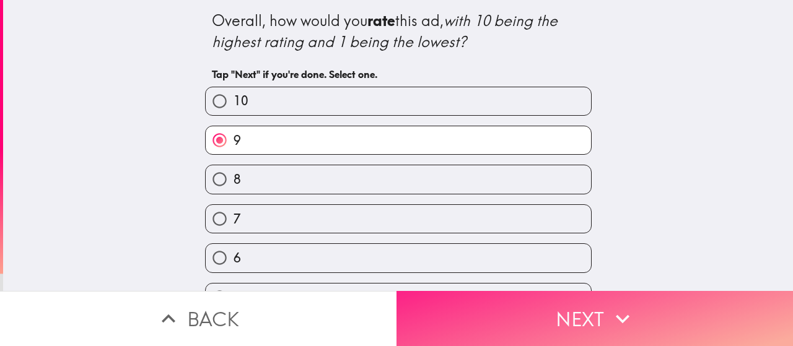
click at [590, 314] on button "Next" at bounding box center [595, 318] width 397 height 55
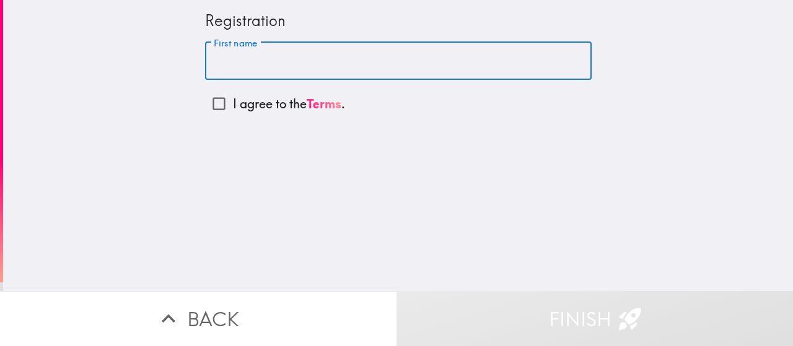
click at [296, 70] on input "First name" at bounding box center [398, 61] width 387 height 38
type input "Precious"
click at [223, 104] on label "I agree to the Terms ." at bounding box center [398, 104] width 387 height 28
click at [223, 104] on input "I agree to the Terms ." at bounding box center [219, 104] width 28 height 28
checkbox input "true"
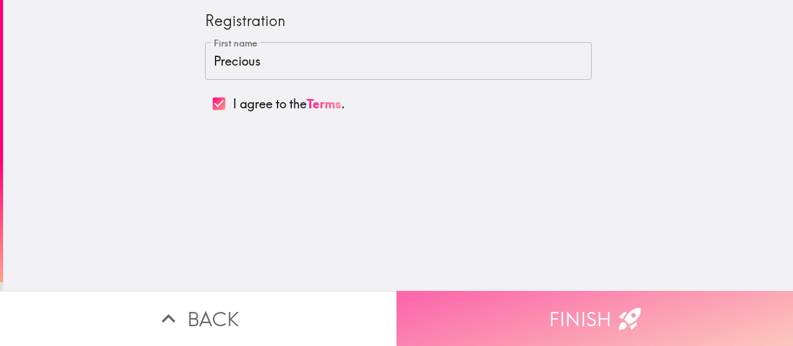
click at [545, 299] on button "Finish" at bounding box center [595, 318] width 397 height 55
